Goal: Transaction & Acquisition: Purchase product/service

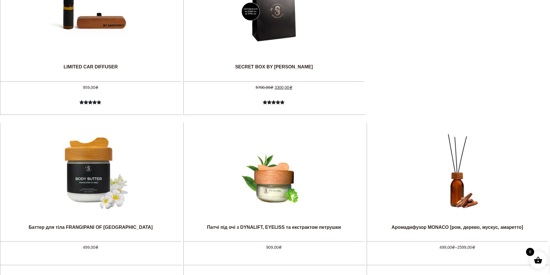
scroll to position [514, 0]
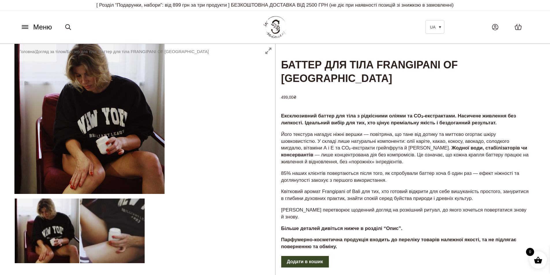
drag, startPoint x: 345, startPoint y: 132, endPoint x: 350, endPoint y: 143, distance: 11.8
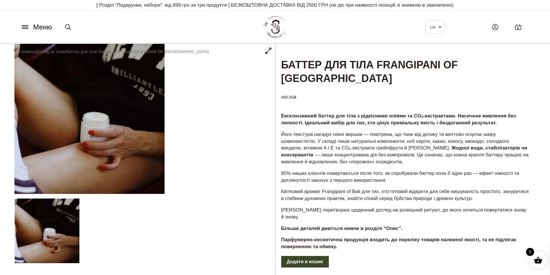
click at [37, 220] on div at bounding box center [144, 211] width 261 height 334
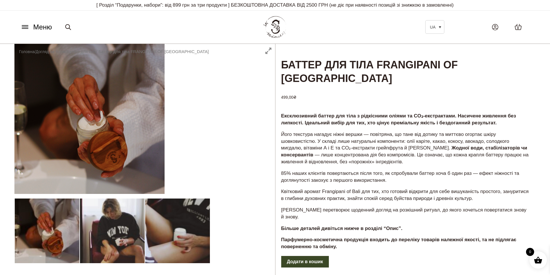
drag, startPoint x: 123, startPoint y: 130, endPoint x: 233, endPoint y: 152, distance: 112.1
click at [233, 152] on div at bounding box center [144, 211] width 261 height 334
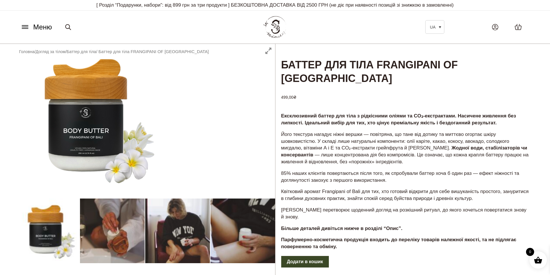
drag, startPoint x: 108, startPoint y: 119, endPoint x: 94, endPoint y: 114, distance: 14.2
click at [94, 114] on div at bounding box center [144, 211] width 261 height 334
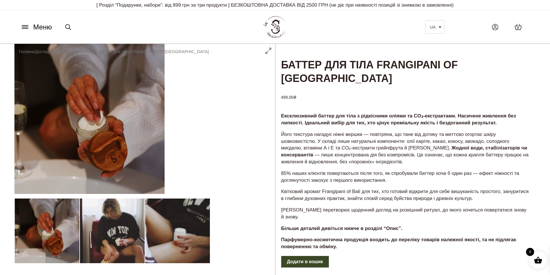
drag, startPoint x: 30, startPoint y: 116, endPoint x: 283, endPoint y: 165, distance: 258.0
drag, startPoint x: 143, startPoint y: 138, endPoint x: 255, endPoint y: 156, distance: 113.8
click at [251, 156] on div at bounding box center [144, 211] width 261 height 334
drag, startPoint x: 233, startPoint y: 149, endPoint x: 75, endPoint y: 132, distance: 158.7
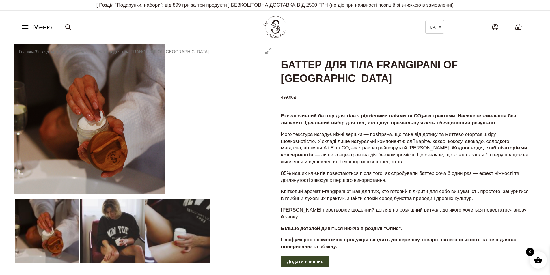
click at [75, 132] on div at bounding box center [144, 211] width 261 height 334
drag, startPoint x: 107, startPoint y: 128, endPoint x: 208, endPoint y: 141, distance: 101.9
click at [206, 141] on div at bounding box center [144, 211] width 261 height 334
drag, startPoint x: 125, startPoint y: 96, endPoint x: 253, endPoint y: 107, distance: 128.7
click at [252, 106] on div at bounding box center [144, 211] width 261 height 334
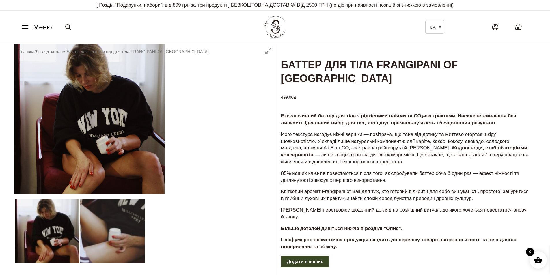
drag, startPoint x: 166, startPoint y: 126, endPoint x: 326, endPoint y: 135, distance: 160.0
click at [236, 110] on div at bounding box center [144, 211] width 261 height 334
click at [266, 52] on div at bounding box center [144, 211] width 261 height 334
click at [269, 49] on div at bounding box center [144, 211] width 261 height 334
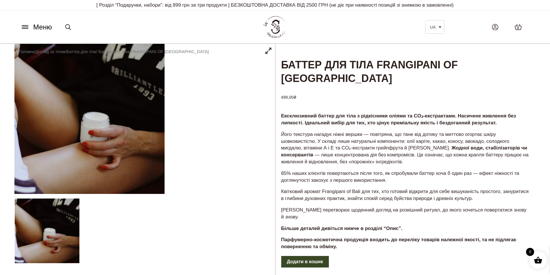
drag, startPoint x: 224, startPoint y: 137, endPoint x: 112, endPoint y: 116, distance: 114.4
click at [112, 116] on div at bounding box center [144, 211] width 261 height 334
click at [162, 137] on div at bounding box center [144, 211] width 261 height 334
click at [121, 129] on div at bounding box center [144, 211] width 261 height 334
click at [49, 222] on div at bounding box center [144, 211] width 261 height 334
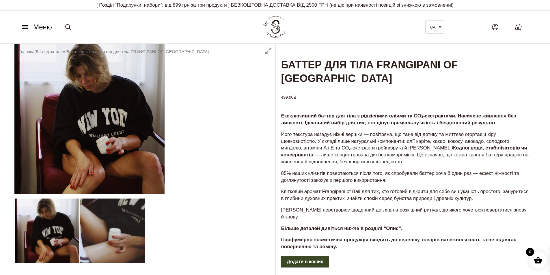
click at [125, 132] on div at bounding box center [144, 211] width 261 height 334
click at [29, 101] on div at bounding box center [144, 211] width 261 height 334
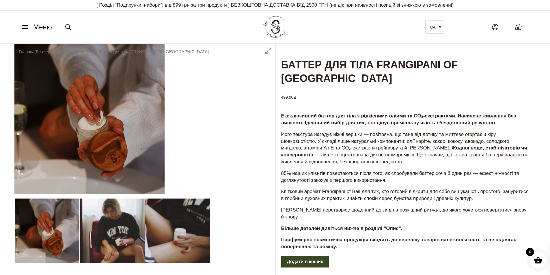
click at [49, 94] on div at bounding box center [144, 211] width 261 height 334
click at [59, 90] on div at bounding box center [144, 211] width 261 height 334
